Goal: Task Accomplishment & Management: Use online tool/utility

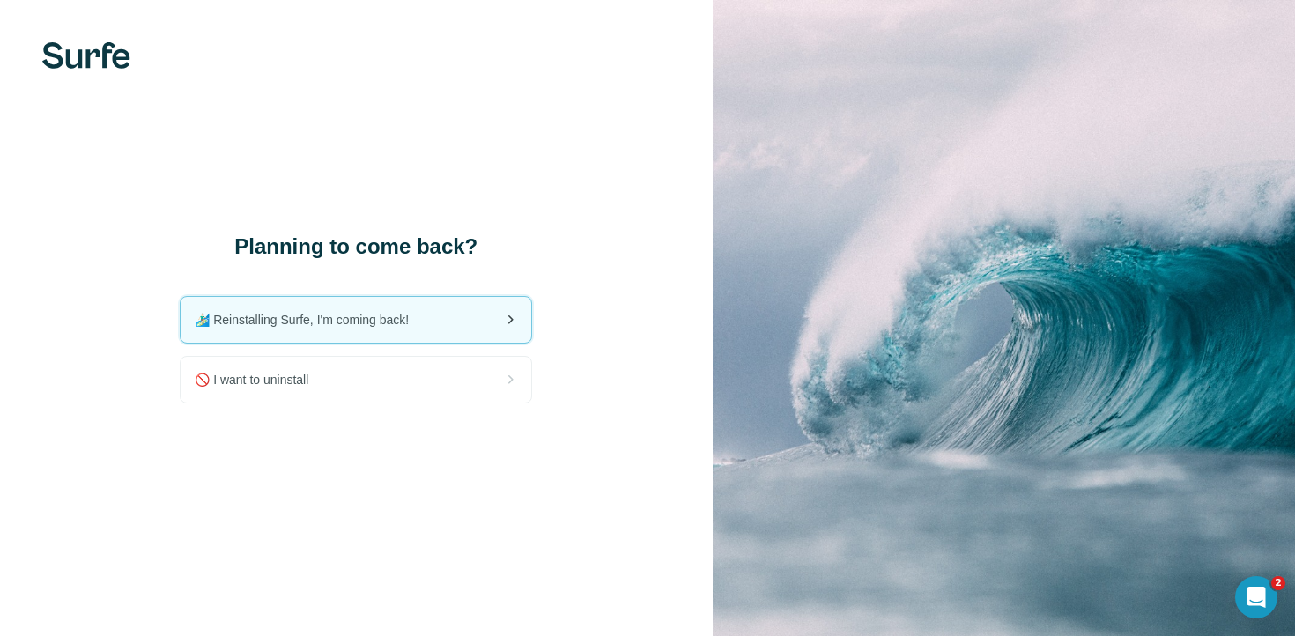
click at [406, 322] on span "🏄🏻‍♂️ Reinstalling Surfe, I'm coming back!" at bounding box center [309, 320] width 228 height 18
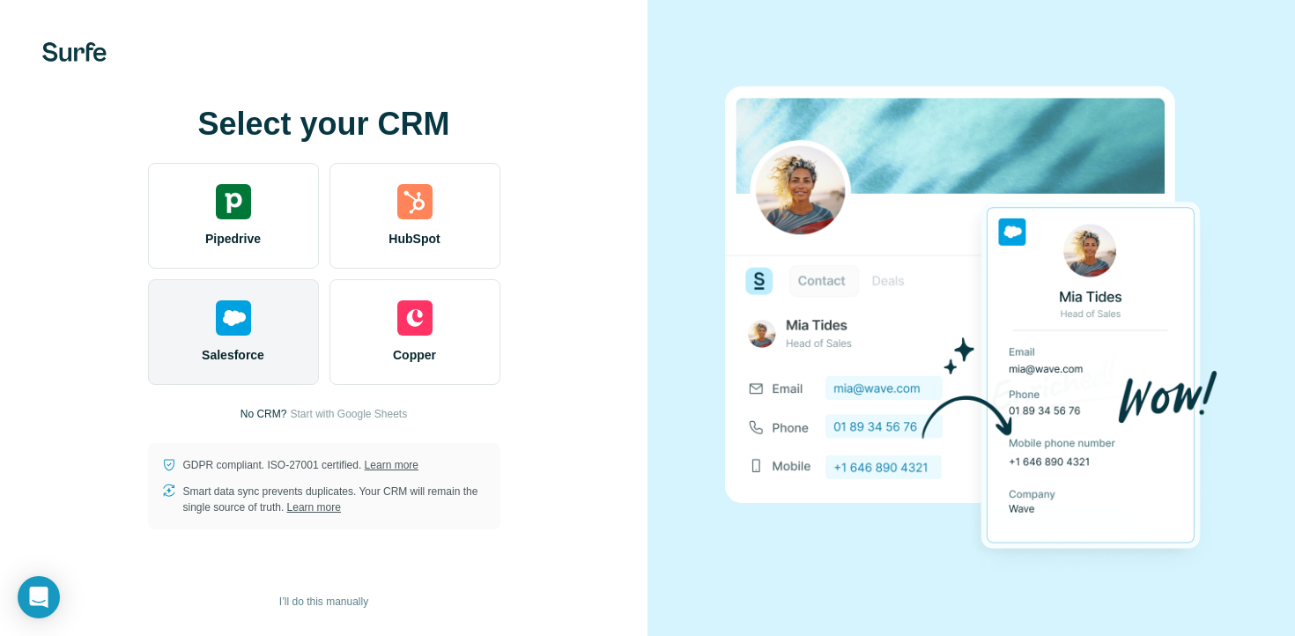
click at [260, 338] on div "Salesforce" at bounding box center [233, 332] width 171 height 106
